Goal: Information Seeking & Learning: Learn about a topic

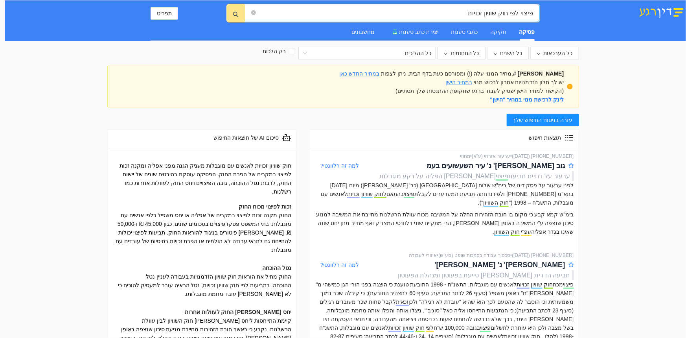
scroll to position [143, 0]
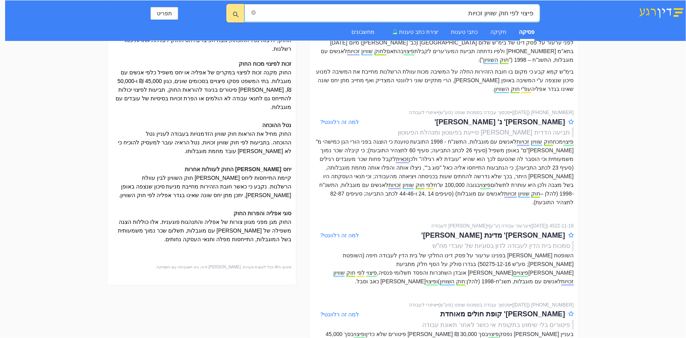
click at [556, 15] on div "פיצוי לפי חוק שוויון זכויות פיצוי לפי חוק שוויון זכויות תפריט פסיקה חקיקה כתבי …" at bounding box center [345, 20] width 681 height 40
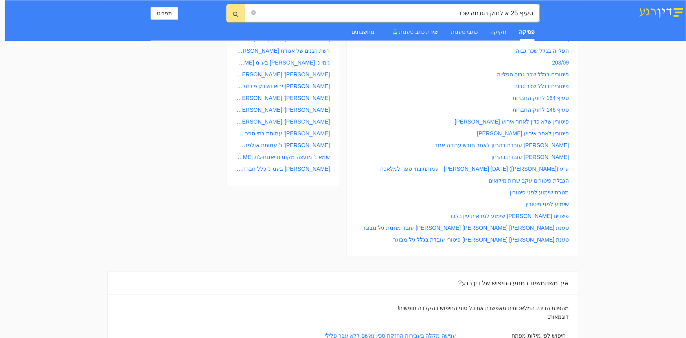
click at [479, 11] on input "סעיף 25 א לחוק הגנתה שכר" at bounding box center [394, 13] width 275 height 10
click at [474, 14] on input "סעיף 25 א לחוק הגנת ה שכר" at bounding box center [394, 13] width 275 height 10
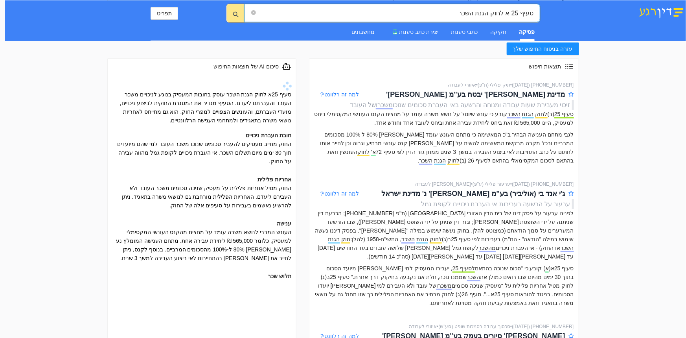
scroll to position [0, 0]
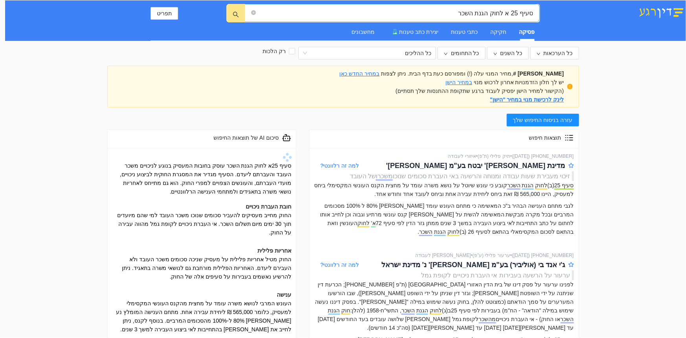
click at [451, 7] on span "סעיף 25 א לחוק הגנת השכר" at bounding box center [391, 13] width 295 height 18
click at [459, 13] on input "סעיף 25 א לחוק הגנת השכר" at bounding box center [394, 13] width 275 height 10
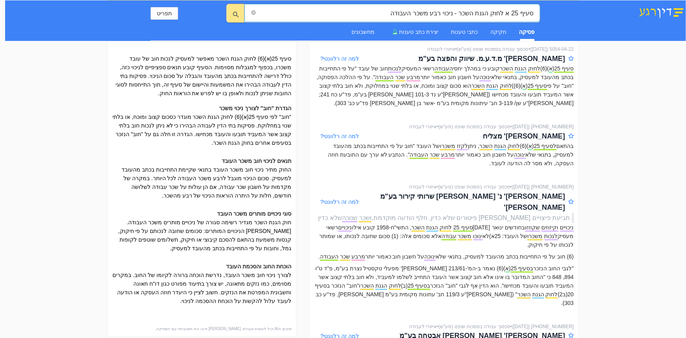
scroll to position [178, 0]
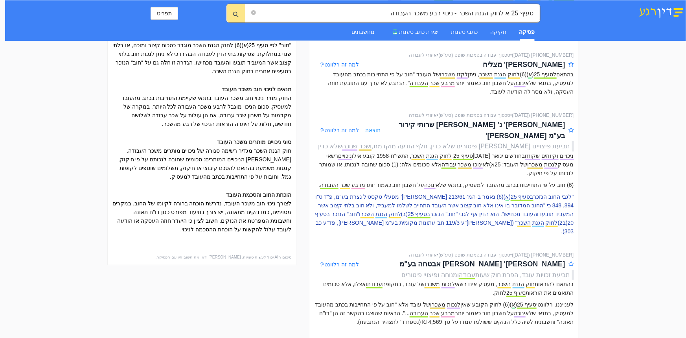
click at [463, 192] on p ""לגבי החוב הנזכר בסעיף 25 ( א )(6) נאמר ב-המ'-213/61 [PERSON_NAME]' מפעלי טקסטי…" at bounding box center [444, 213] width 260 height 43
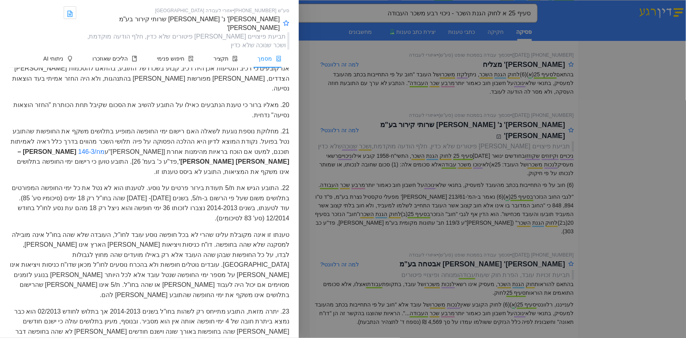
scroll to position [2146, 0]
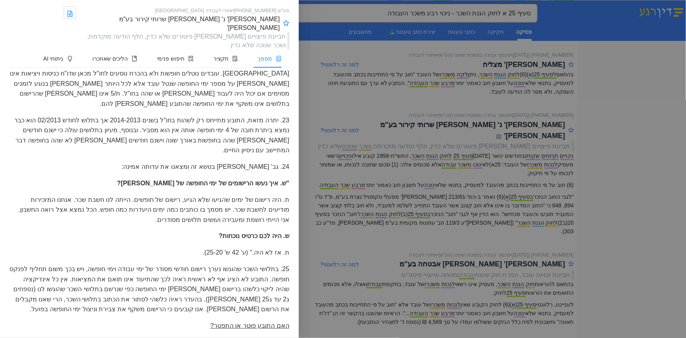
click at [427, 235] on div at bounding box center [343, 169] width 686 height 338
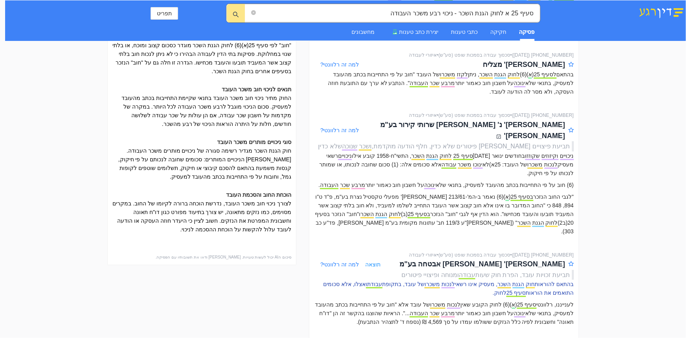
click at [424, 279] on p "בהתאם להוראות חוק הגנת השכר , מעסיק אינו רשאי לנכות משכרו של עובד, בתקופת עבודת…" at bounding box center [444, 287] width 260 height 17
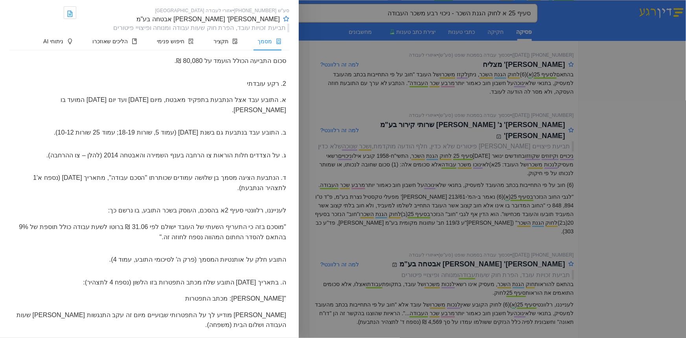
scroll to position [440, 0]
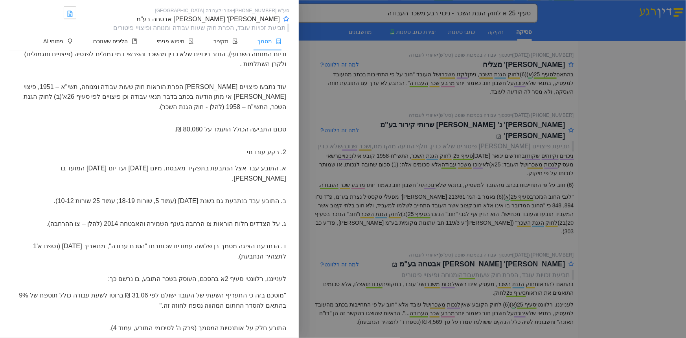
click at [663, 261] on div at bounding box center [343, 169] width 686 height 338
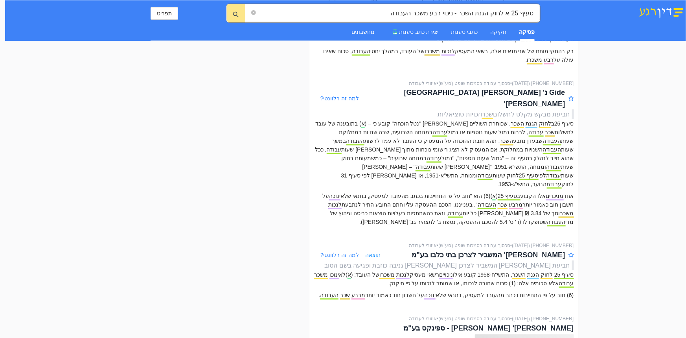
scroll to position [821, 0]
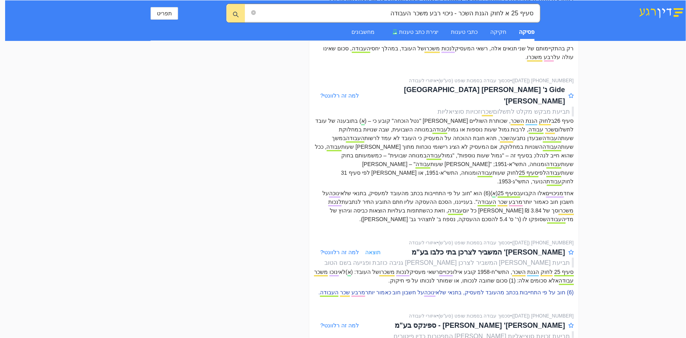
click at [422, 288] on p "(6) חוב על פי התחייבות בכתב מהעובד למעסיק, בתנאי שלא ינוכה על חשבון חוב כאמור י…" at bounding box center [444, 292] width 260 height 9
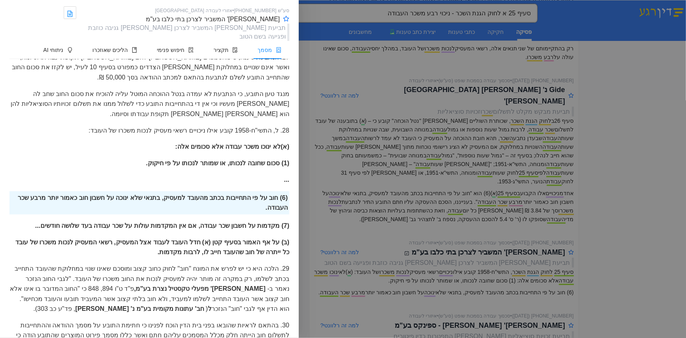
scroll to position [3262, 0]
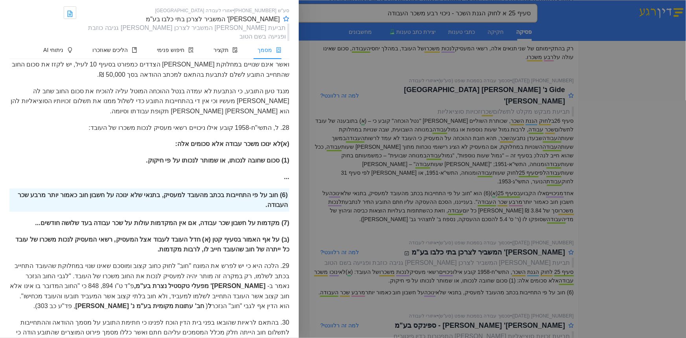
click at [389, 244] on div at bounding box center [343, 169] width 686 height 338
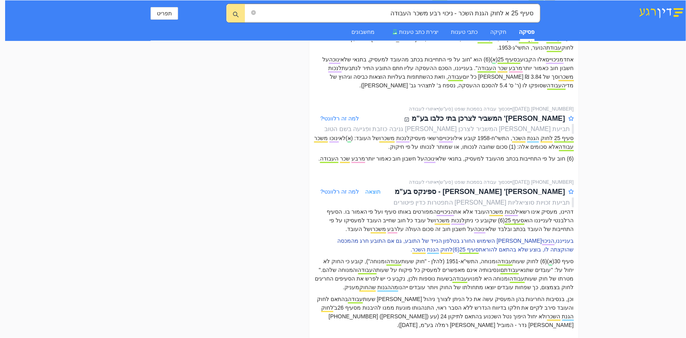
scroll to position [964, 0]
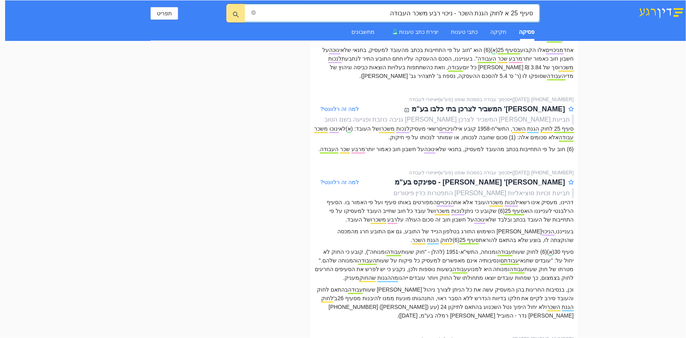
click at [381, 12] on input "סעיף 25 א לחוק הגנת השכר - ניכוי רבע משכר העבודה" at bounding box center [394, 13] width 275 height 10
type input "סעיף 25 א לחוק הגנת השכר - ניכוי רבע משכר העבודה נטו או ברוטו"
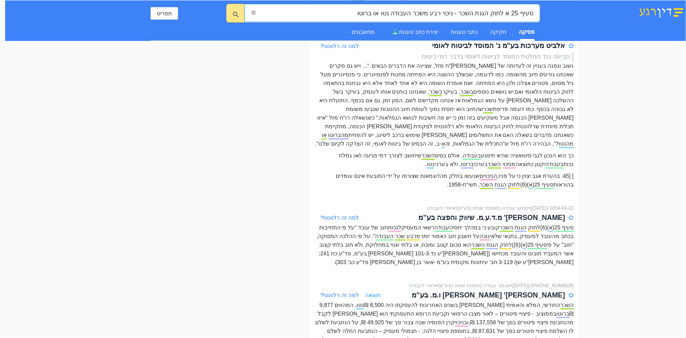
scroll to position [750, 0]
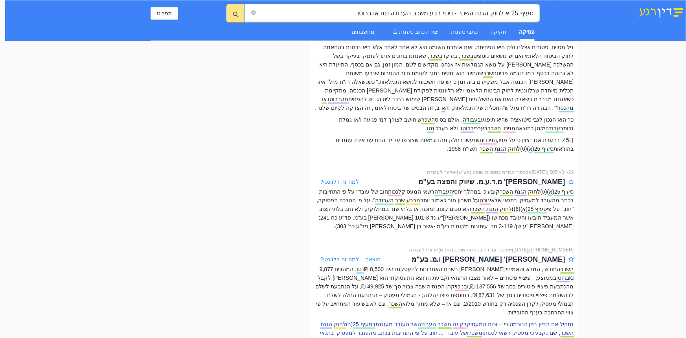
click at [447, 320] on p "נתחיל את הדיון בפן הנורמטיבי – זכות המעסיק לקיזוז משכר העבודה של העובד מעוגנת ב…" at bounding box center [444, 341] width 260 height 43
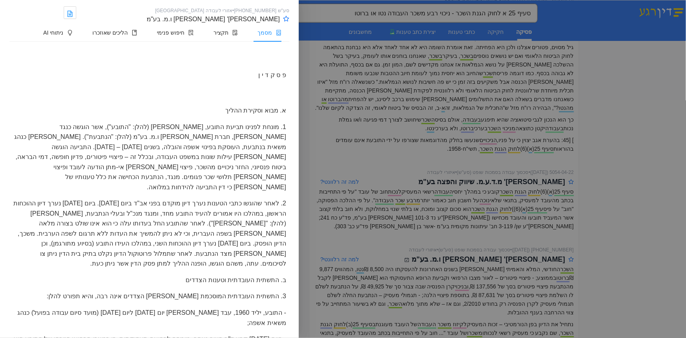
scroll to position [428, 0]
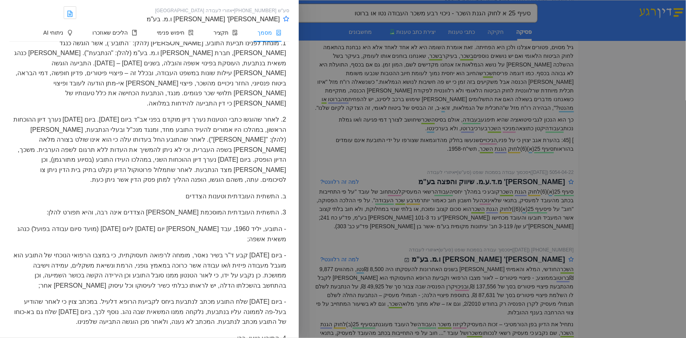
click at [611, 205] on div at bounding box center [343, 169] width 686 height 338
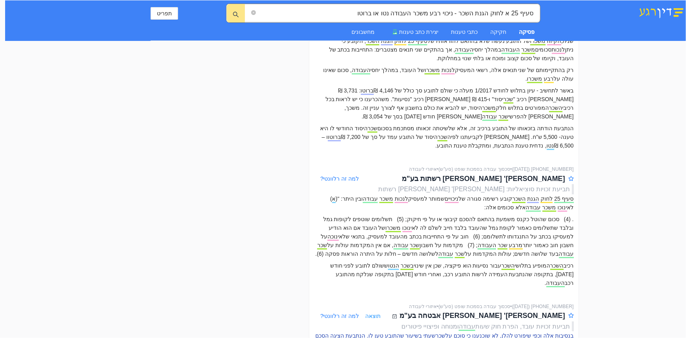
scroll to position [1214, 0]
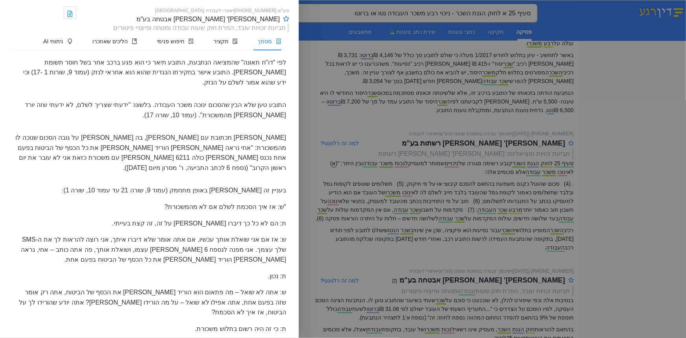
scroll to position [8905, 0]
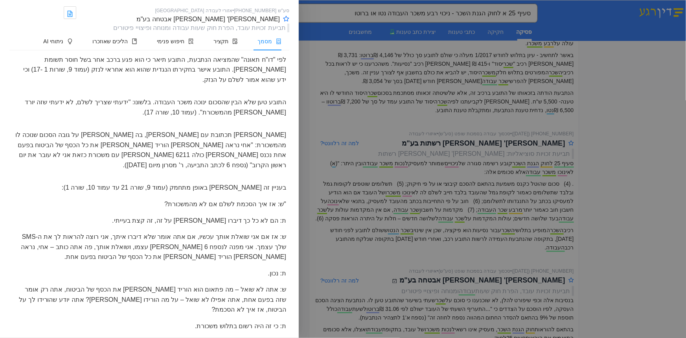
click at [638, 236] on div at bounding box center [343, 169] width 686 height 338
